Goal: Task Accomplishment & Management: Manage account settings

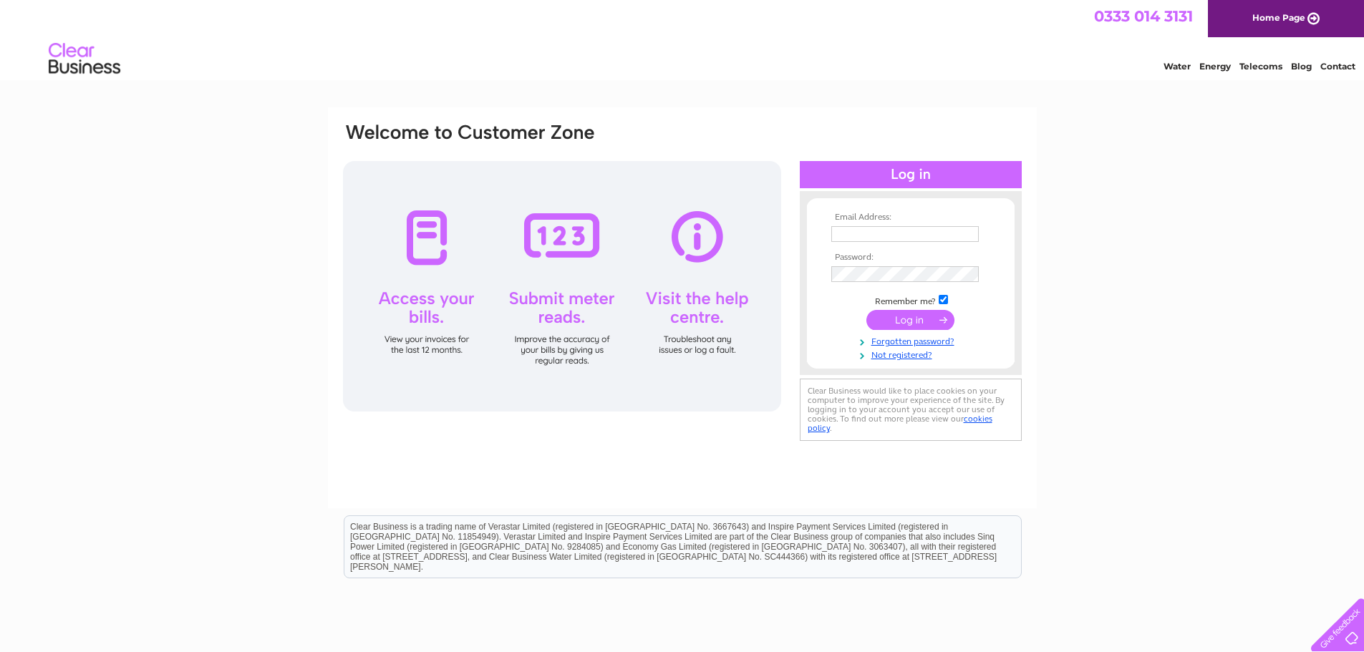
click at [862, 231] on input "text" at bounding box center [905, 234] width 148 height 16
type input "[PERSON_NAME][EMAIL_ADDRESS][DOMAIN_NAME]"
click at [867, 312] on input "submit" at bounding box center [911, 322] width 88 height 20
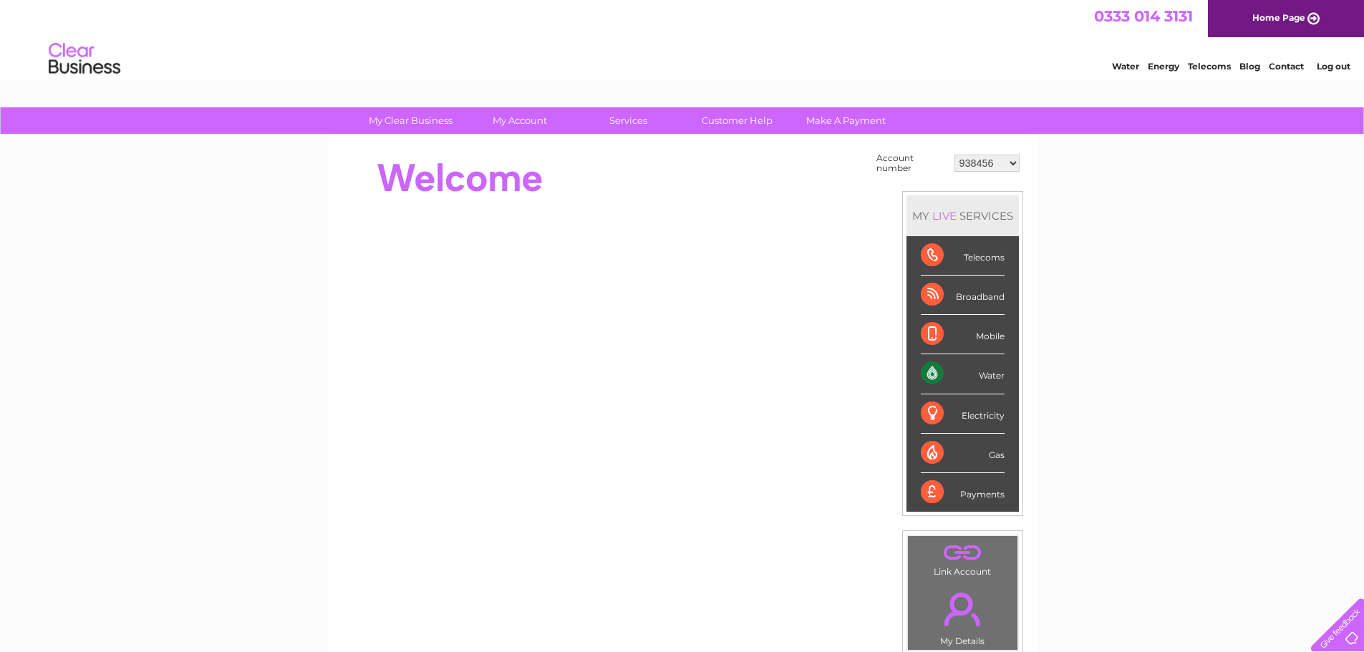
click at [1015, 163] on select "938456 1096113 1119531 1145645 30295271 30321479" at bounding box center [987, 163] width 65 height 17
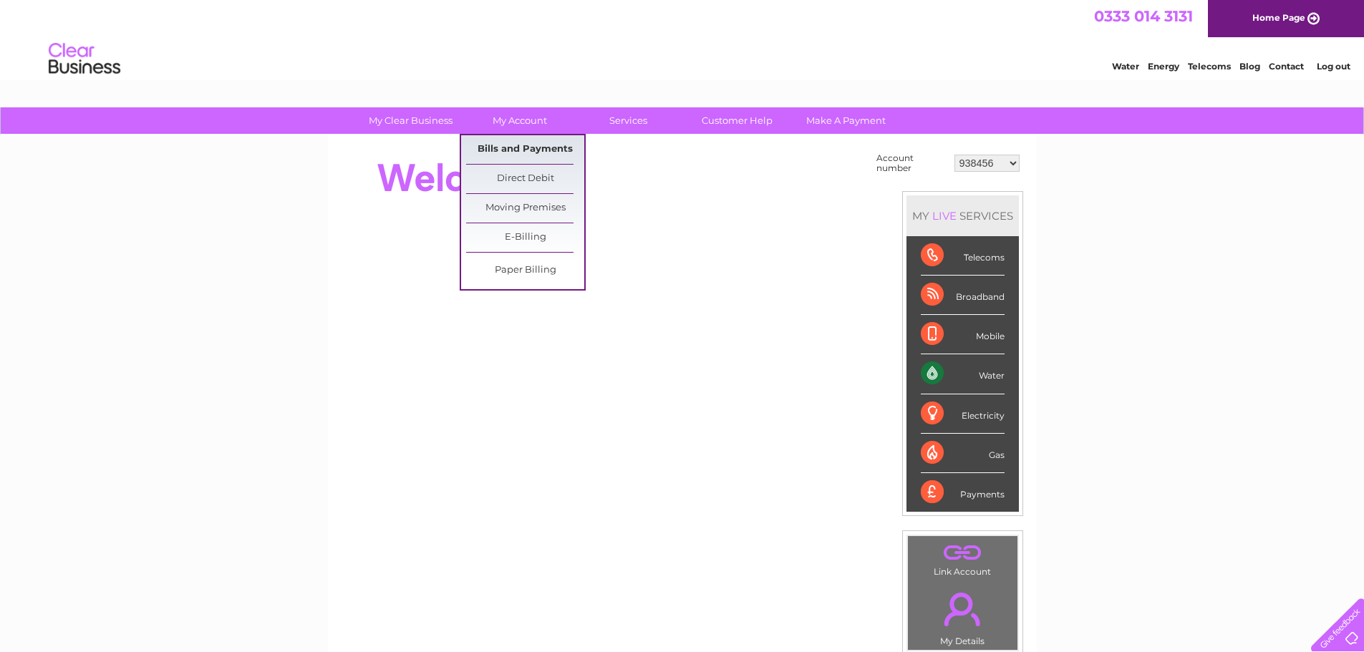
click at [514, 142] on link "Bills and Payments" at bounding box center [525, 149] width 118 height 29
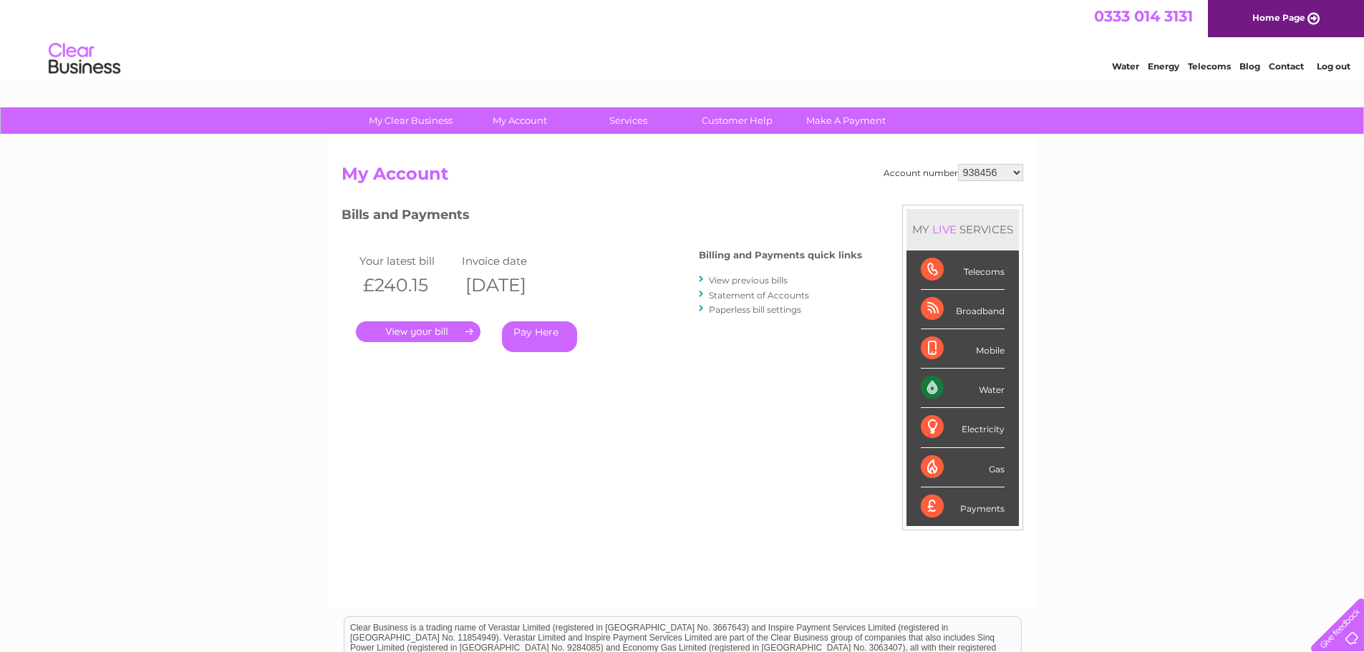
click at [1327, 67] on link "Log out" at bounding box center [1334, 66] width 34 height 11
